Goal: Task Accomplishment & Management: Use online tool/utility

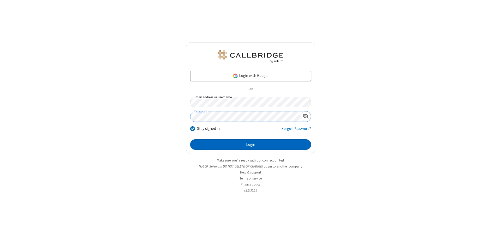
click at [251, 145] on button "Login" at bounding box center [250, 144] width 121 height 10
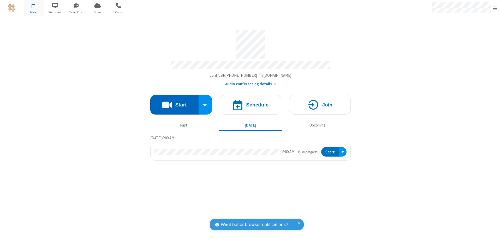
click at [174, 102] on button "Start" at bounding box center [174, 105] width 48 height 20
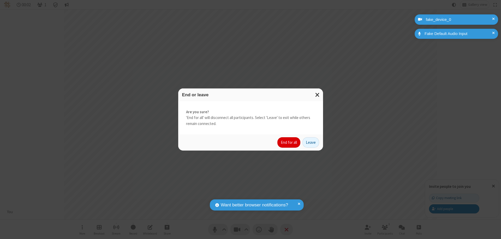
click at [289, 143] on button "End for all" at bounding box center [288, 142] width 23 height 10
